Goal: Task Accomplishment & Management: Manage account settings

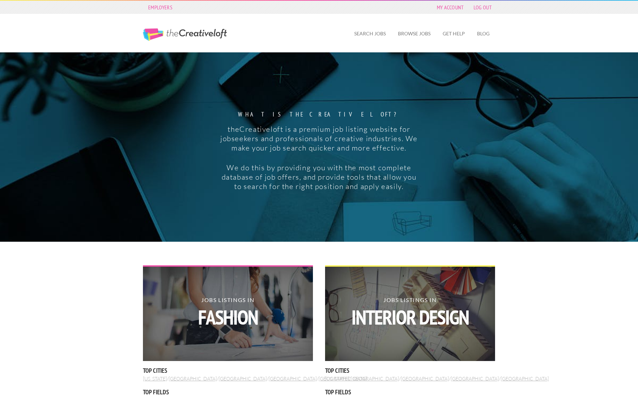
scroll to position [2, 0]
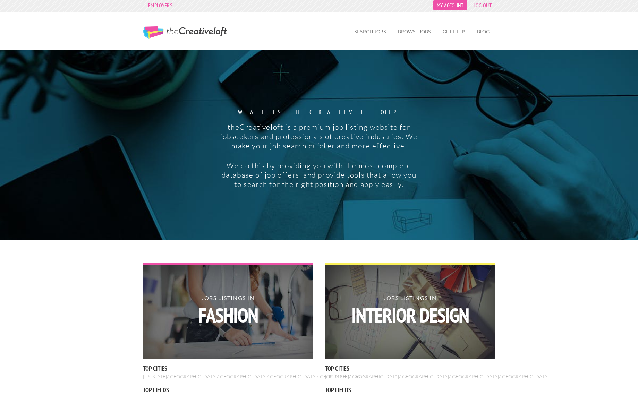
click at [446, 4] on link "My Account" at bounding box center [450, 5] width 34 height 10
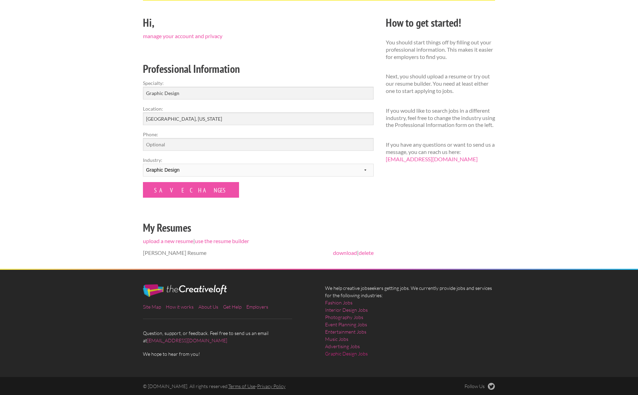
click at [344, 354] on link "Graphic Design Jobs" at bounding box center [346, 353] width 43 height 7
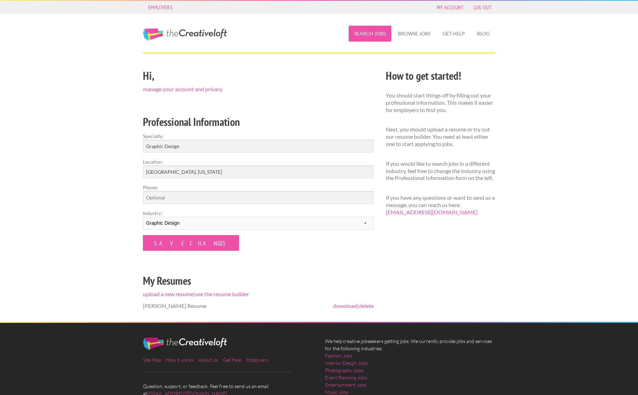
click at [357, 32] on link "Search Jobs" at bounding box center [369, 34] width 43 height 16
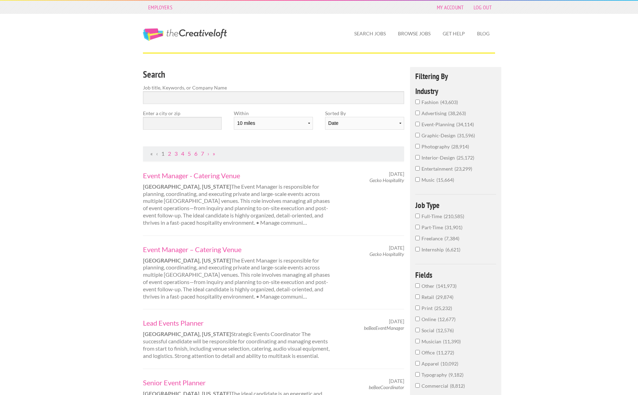
click at [415, 141] on label "graphic-design 31,596" at bounding box center [455, 137] width 81 height 11
click at [415, 137] on input "graphic-design 31,596" at bounding box center [417, 135] width 5 height 5
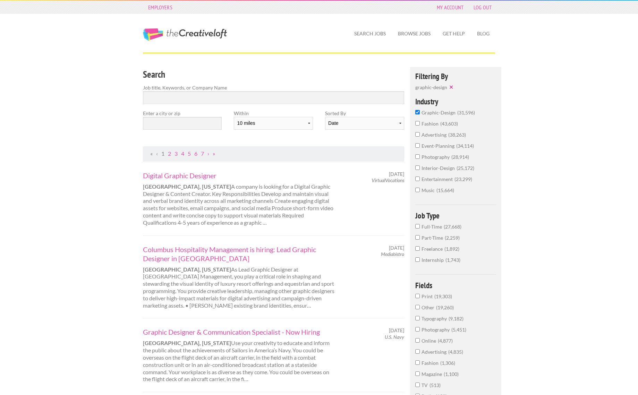
click at [417, 234] on label "Full-Time 27,668" at bounding box center [455, 228] width 81 height 11
click at [417, 229] on input "Full-Time 27,668" at bounding box center [417, 226] width 5 height 5
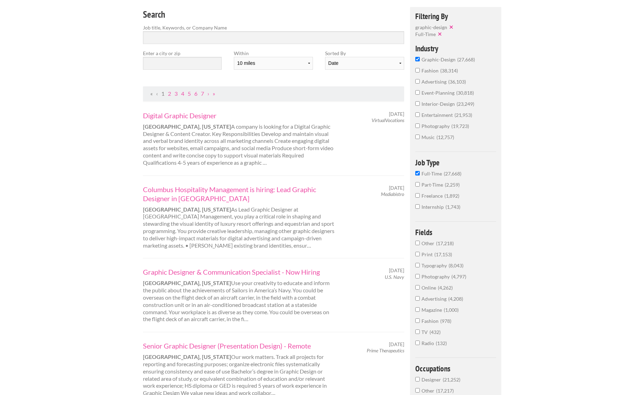
scroll to position [70, 0]
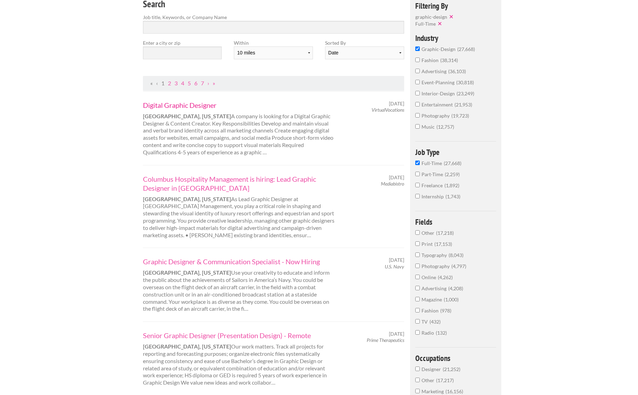
click at [189, 103] on link "Digital Graphic Designer" at bounding box center [239, 105] width 193 height 9
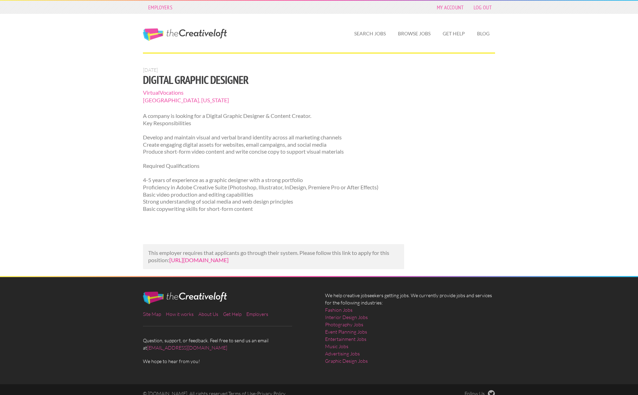
click at [221, 263] on link "https://us.jobrapido.com/jobpreview/4414031522533736448?utm_campaign=google_job…" at bounding box center [198, 260] width 59 height 7
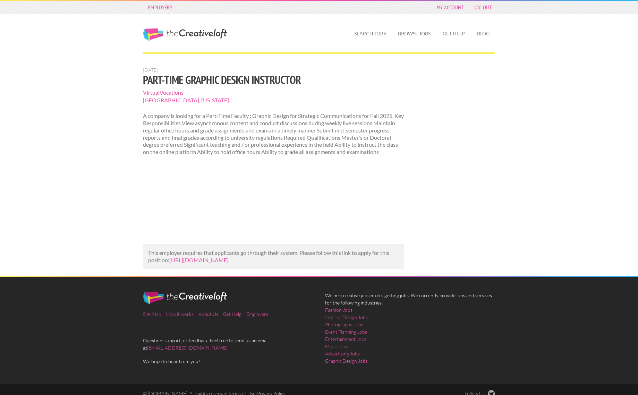
click at [165, 24] on div "The Creative Loft" at bounding box center [197, 28] width 121 height 29
click at [163, 30] on link "The Creative Loft" at bounding box center [185, 34] width 84 height 12
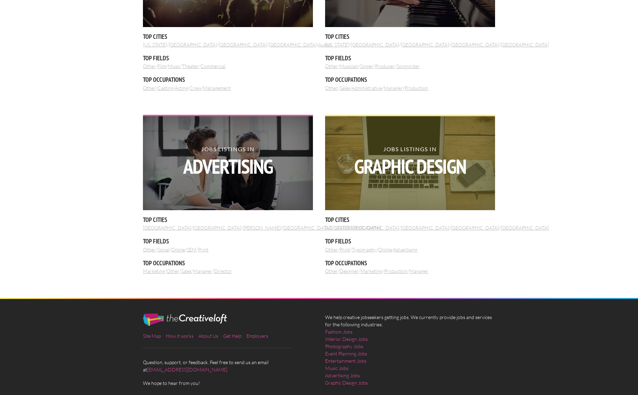
click at [373, 181] on img at bounding box center [410, 163] width 170 height 94
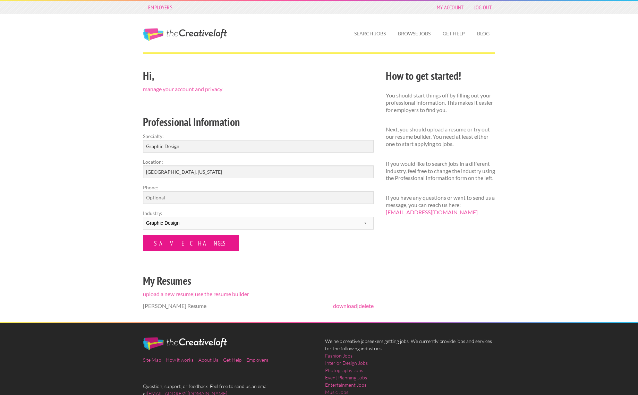
click at [185, 246] on input "Save Changes" at bounding box center [191, 243] width 96 height 16
click at [451, 5] on link "My Account" at bounding box center [450, 7] width 34 height 10
click at [202, 93] on div "Hi, manage your account and privacy Professional Information Specialty: Graphic…" at bounding box center [258, 194] width 243 height 255
click at [205, 88] on link "manage your account and privacy" at bounding box center [182, 89] width 79 height 7
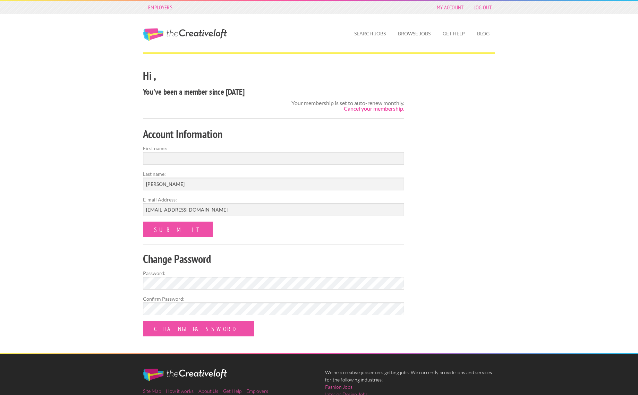
click at [364, 110] on link "Cancel your membership." at bounding box center [374, 108] width 60 height 7
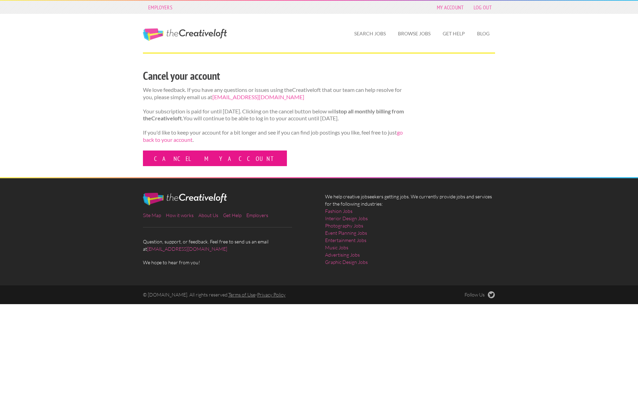
click at [190, 165] on link "Cancel my account" at bounding box center [215, 158] width 144 height 16
